Goal: Navigation & Orientation: Find specific page/section

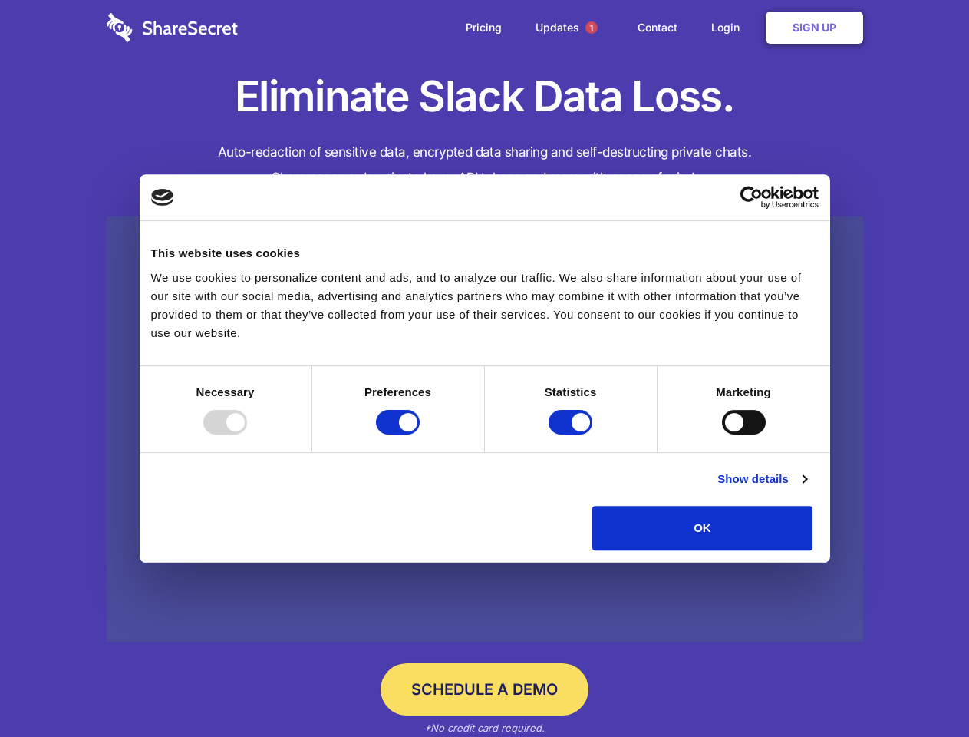
click at [247, 434] on div at bounding box center [225, 422] width 44 height 25
click at [420, 434] on input "Preferences" at bounding box center [398, 422] width 44 height 25
checkbox input "false"
click at [572, 434] on input "Statistics" at bounding box center [571, 422] width 44 height 25
checkbox input "false"
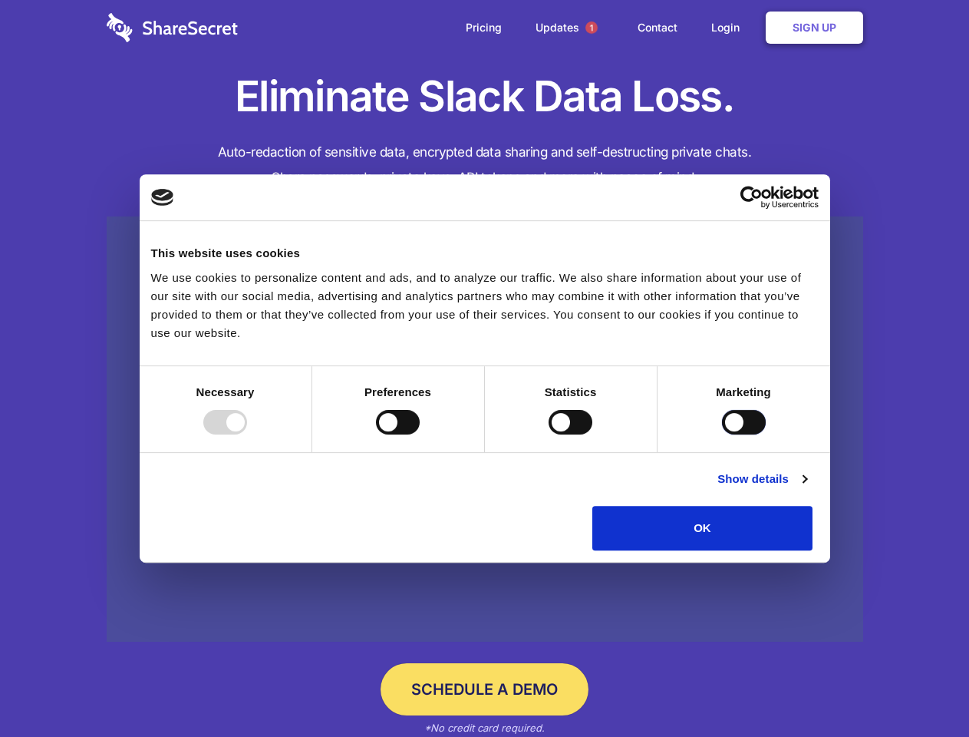
click at [722, 434] on input "Marketing" at bounding box center [744, 422] width 44 height 25
checkbox input "true"
click at [806, 488] on link "Show details" at bounding box center [761, 479] width 89 height 18
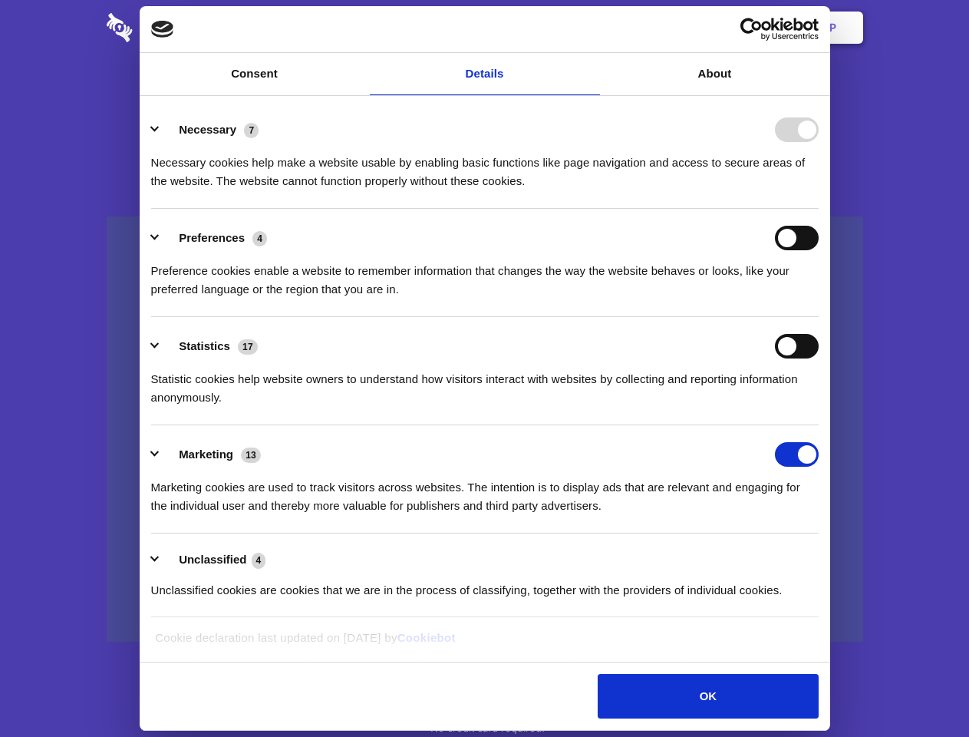
click at [819, 209] on li "Necessary 7 Necessary cookies help make a website usable by enabling basic func…" at bounding box center [485, 155] width 668 height 108
click at [591, 28] on span "1" at bounding box center [591, 27] width 12 height 12
